Goal: Task Accomplishment & Management: Use online tool/utility

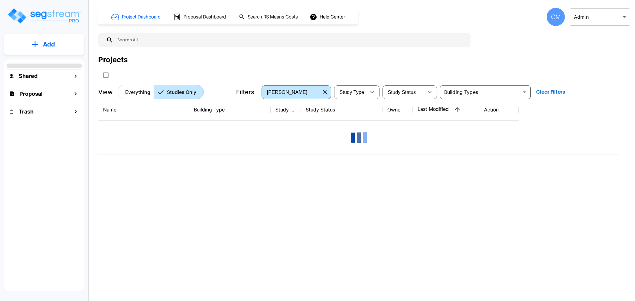
click at [552, 16] on div "CM" at bounding box center [555, 17] width 18 height 18
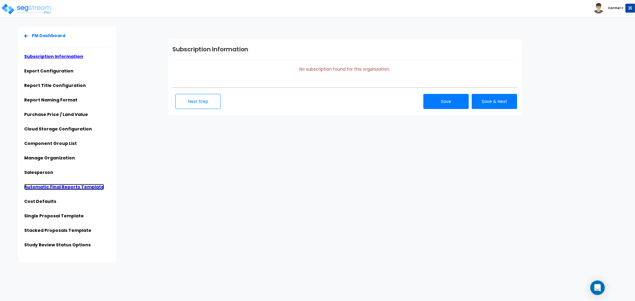
click at [53, 184] on link "Automatic Final Reports Template" at bounding box center [64, 187] width 80 height 6
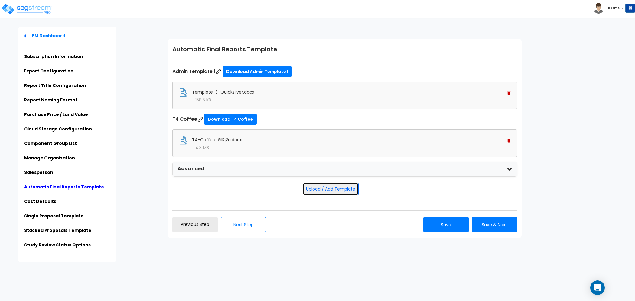
click at [343, 186] on button "Upload / Add Template" at bounding box center [330, 189] width 56 height 13
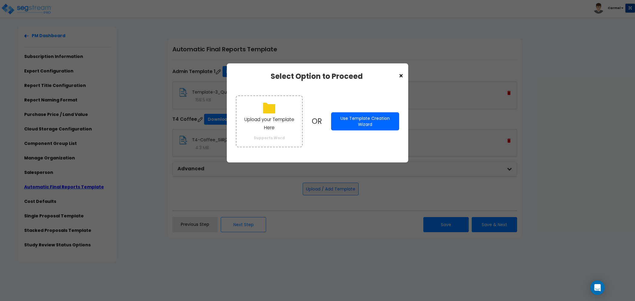
click at [376, 121] on button "Use Template Creation Wizard" at bounding box center [365, 121] width 68 height 18
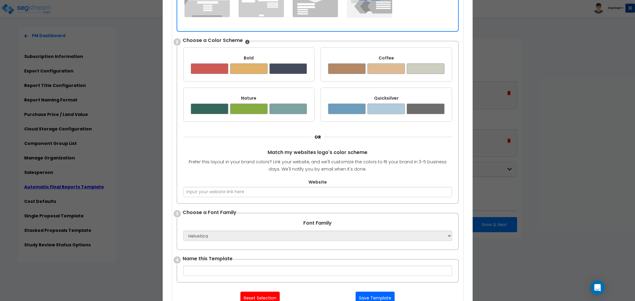
scroll to position [133, 0]
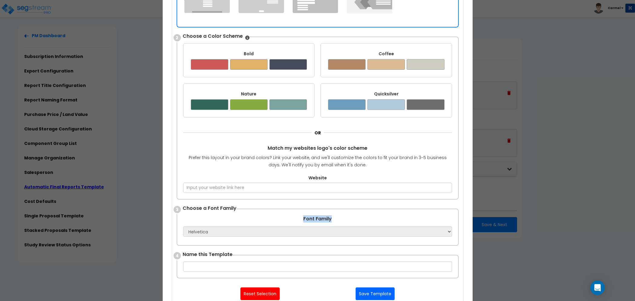
drag, startPoint x: 299, startPoint y: 220, endPoint x: 346, endPoint y: 221, distance: 46.8
click at [346, 221] on div "Font Family Apple Chancery Aptos Arial Avenir Baskerville Calibri Cambria Centu…" at bounding box center [317, 225] width 269 height 21
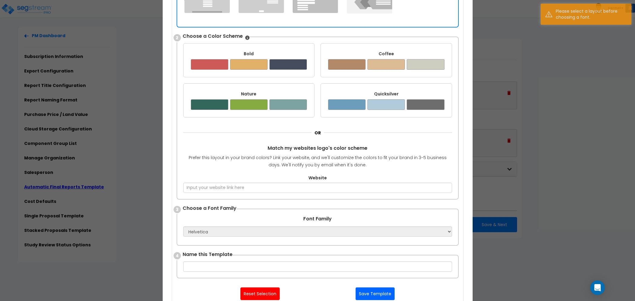
click at [354, 221] on div "Font Family Apple Chancery Aptos Arial Avenir Baskerville Calibri Cambria Centu…" at bounding box center [317, 225] width 269 height 21
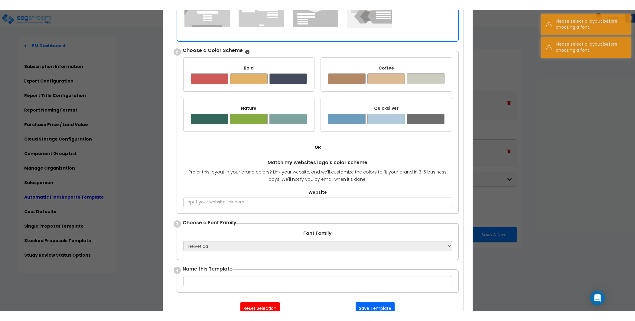
scroll to position [0, 0]
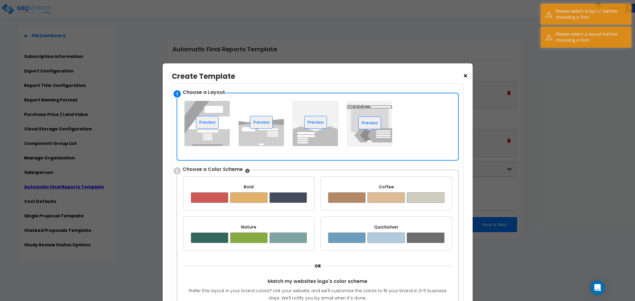
click at [464, 76] on span "×" at bounding box center [465, 76] width 5 height 10
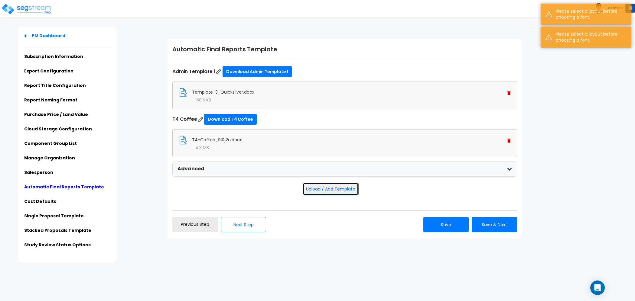
click at [330, 183] on button "Upload / Add Template" at bounding box center [330, 189] width 56 height 13
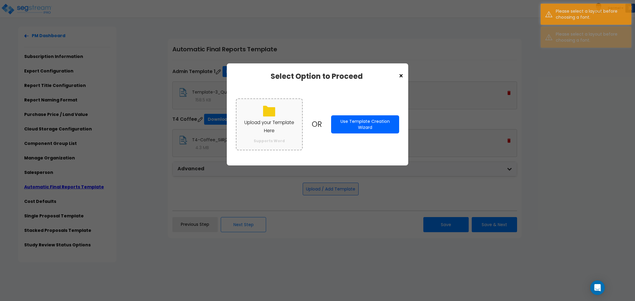
click at [273, 121] on p "Upload your Template Here" at bounding box center [268, 127] width 53 height 16
click at [0, 0] on input "Upload your Template Here Supports Word" at bounding box center [0, 0] width 0 height 0
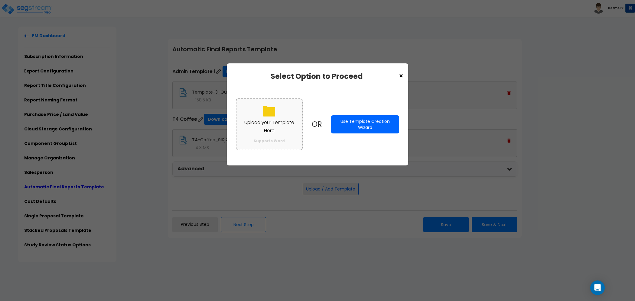
click at [279, 137] on label "Upload your Template Here Supports Word" at bounding box center [269, 125] width 67 height 52
click at [0, 0] on input "Upload your Template Here Supports Word" at bounding box center [0, 0] width 0 height 0
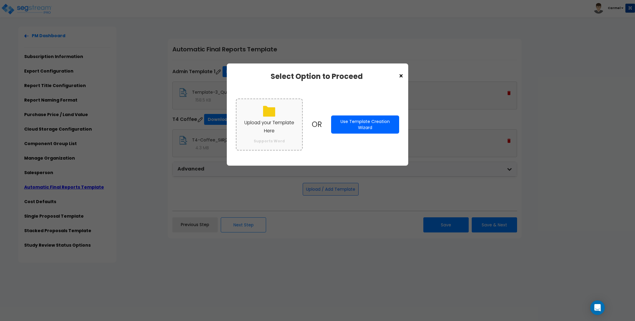
click at [260, 131] on p "Upload your Template Here" at bounding box center [268, 127] width 53 height 16
click at [0, 0] on input "Upload your Template Here Supports Word" at bounding box center [0, 0] width 0 height 0
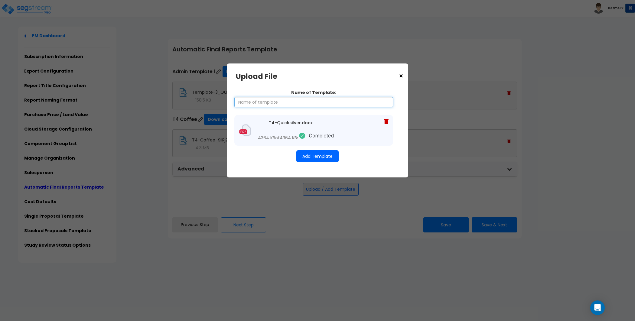
click at [347, 102] on input "Name of Template:" at bounding box center [313, 102] width 159 height 10
drag, startPoint x: 291, startPoint y: 91, endPoint x: 348, endPoint y: 95, distance: 57.9
click at [348, 95] on div "Name of Template:" at bounding box center [313, 98] width 159 height 18
click at [311, 106] on input "Name of Template:" at bounding box center [313, 102] width 159 height 10
click at [324, 85] on div "Name of Template: T4-Quicksilver.docx 4364 KB of 4364 KB •" at bounding box center [317, 125] width 163 height 85
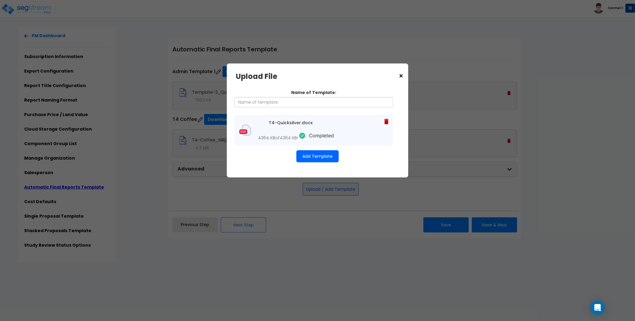
click at [349, 168] on div "Name of Template: T4-Quicksilver.docx 4364 KB of 4364 KB •" at bounding box center [317, 125] width 163 height 85
drag, startPoint x: 246, startPoint y: 130, endPoint x: 283, endPoint y: 128, distance: 36.9
click at [270, 132] on div "T4-Quicksilver.docx 4364 KB of 4364 KB •" at bounding box center [313, 130] width 159 height 31
click at [274, 135] on span "4364 KB" at bounding box center [266, 138] width 17 height 6
drag, startPoint x: 272, startPoint y: 135, endPoint x: 332, endPoint y: 145, distance: 60.8
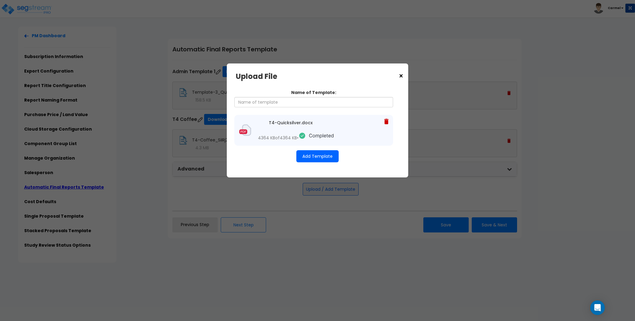
click at [332, 141] on div "4364 KB of 4364 KB •" at bounding box center [295, 136] width 79 height 9
click at [298, 138] on icon at bounding box center [316, 136] width 36 height 8
drag, startPoint x: 302, startPoint y: 144, endPoint x: 312, endPoint y: 145, distance: 10.0
click at [312, 141] on div "4364 KB of 4364 KB •" at bounding box center [295, 136] width 79 height 9
click at [384, 177] on div "× Upload File Upload your Template Here Supports Word OR Use Template Creation …" at bounding box center [317, 120] width 181 height 114
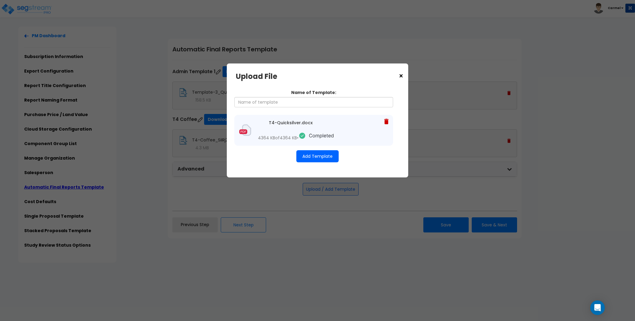
click at [320, 146] on div "T4-Quicksilver.docx 4364 KB of 4364 KB •" at bounding box center [313, 130] width 159 height 31
click at [317, 141] on div "4364 KB of 4364 KB •" at bounding box center [295, 136] width 79 height 9
click at [387, 121] on icon at bounding box center [386, 121] width 4 height 5
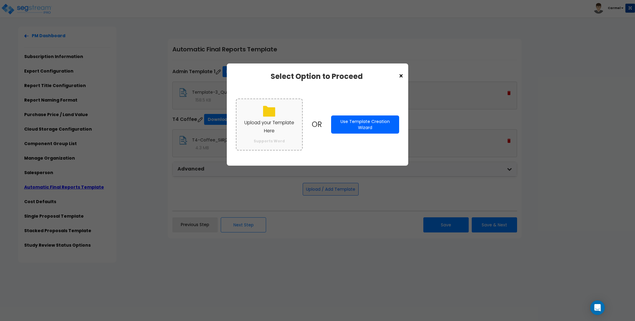
click at [268, 124] on p "Upload your Template Here" at bounding box center [268, 127] width 53 height 16
click at [0, 0] on input "Upload your Template Here Supports Word" at bounding box center [0, 0] width 0 height 0
click at [268, 124] on p "Upload your Template Here" at bounding box center [268, 127] width 53 height 16
click at [0, 0] on input "Upload your Template Here Supports Word" at bounding box center [0, 0] width 0 height 0
